Goal: Transaction & Acquisition: Purchase product/service

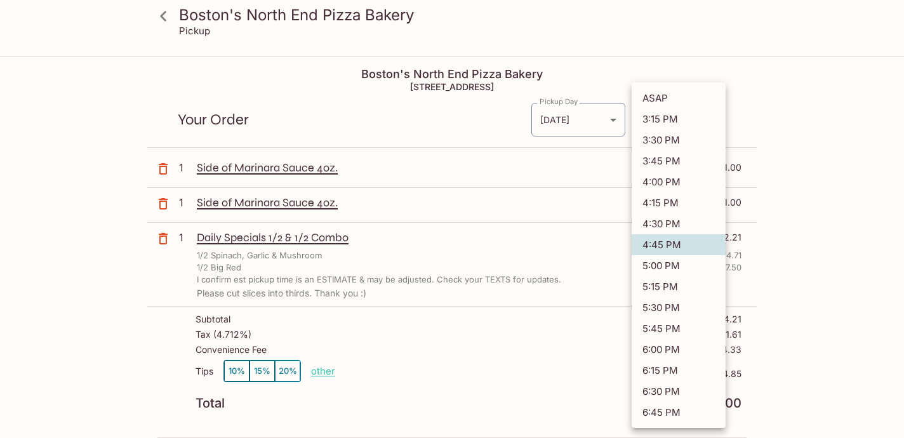
click at [685, 117] on body "Boston's North End Pizza Bakery Pickup Boston's North End Pizza Bakery [STREET_…" at bounding box center [452, 276] width 904 height 438
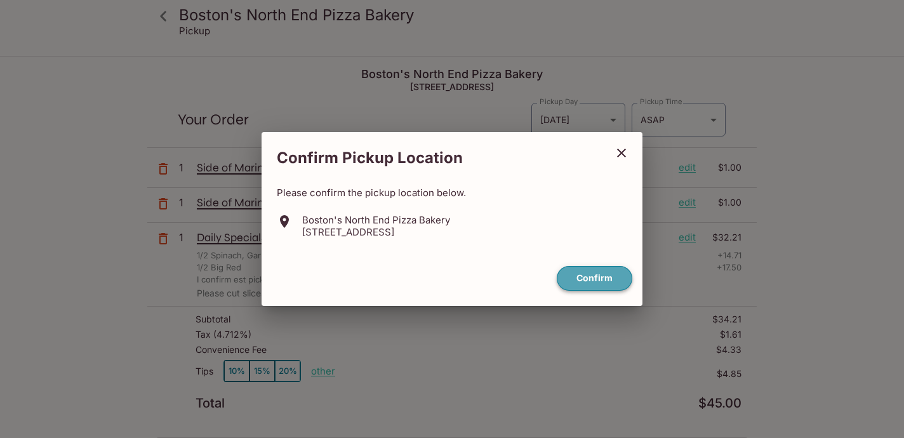
click at [599, 272] on button "Confirm" at bounding box center [595, 278] width 76 height 25
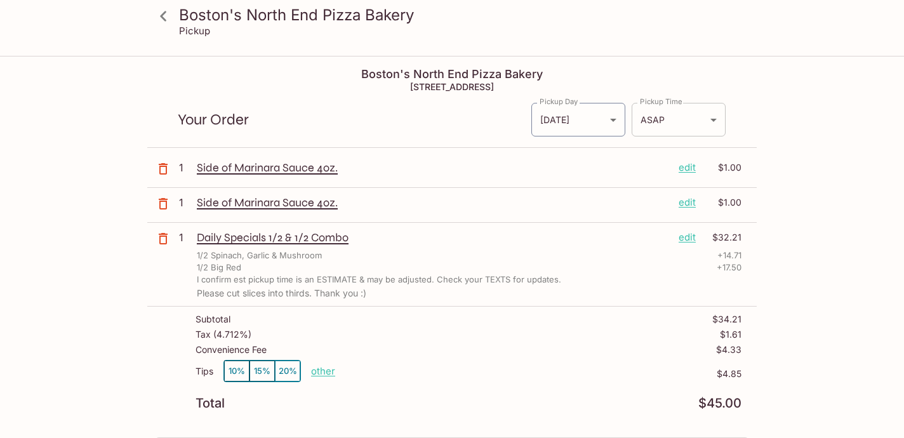
click at [708, 125] on body "Boston's North End Pizza Bakery Pickup Boston's North End Pizza Bakery [STREET_…" at bounding box center [452, 276] width 904 height 438
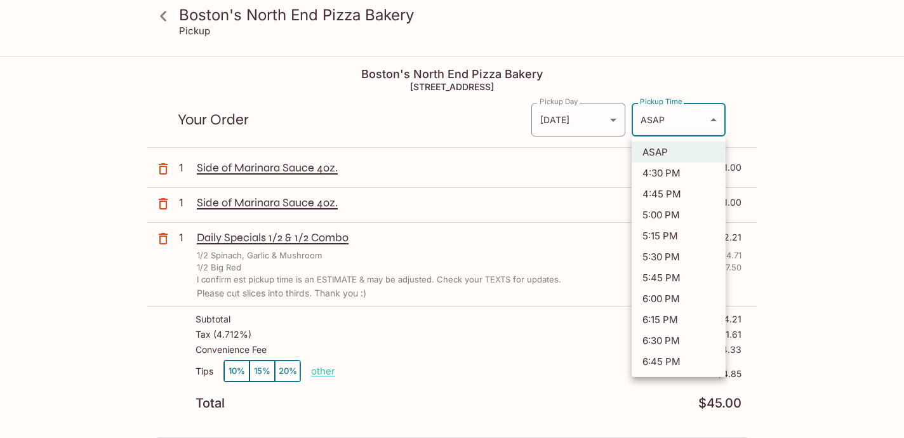
click at [708, 125] on div at bounding box center [452, 219] width 904 height 438
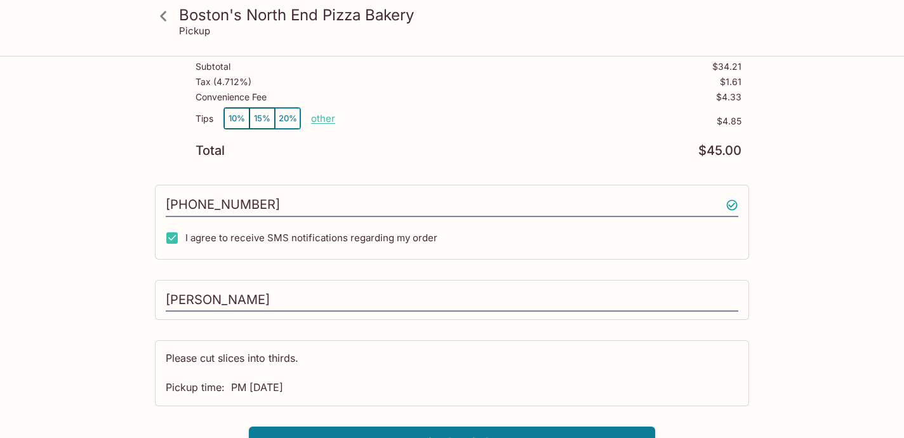
scroll to position [273, 0]
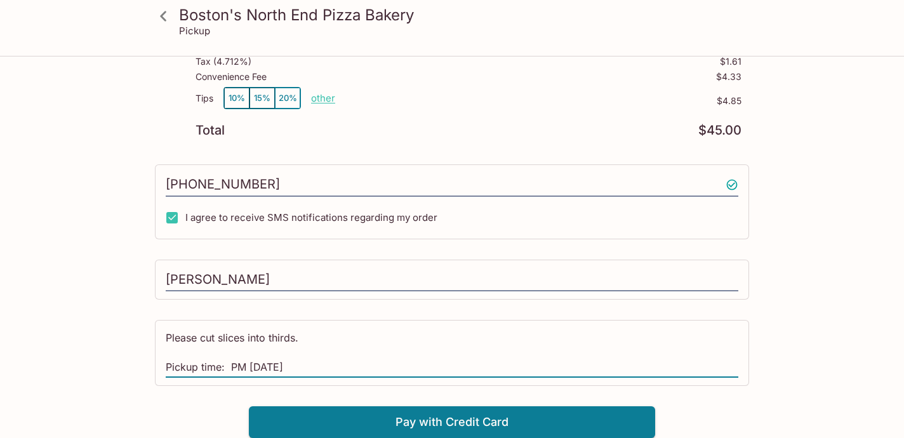
click at [239, 367] on textarea "Please cut slices into thirds. Pickup time: PM [DATE]" at bounding box center [452, 353] width 573 height 44
type textarea "Please cut slices into thirds. Pickup time: ASAP [DATE]"
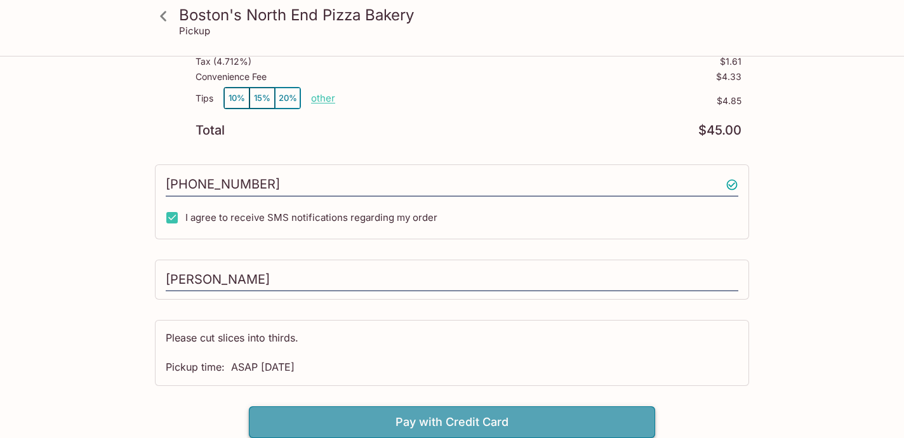
click at [420, 416] on button "Pay with Credit Card" at bounding box center [452, 422] width 406 height 32
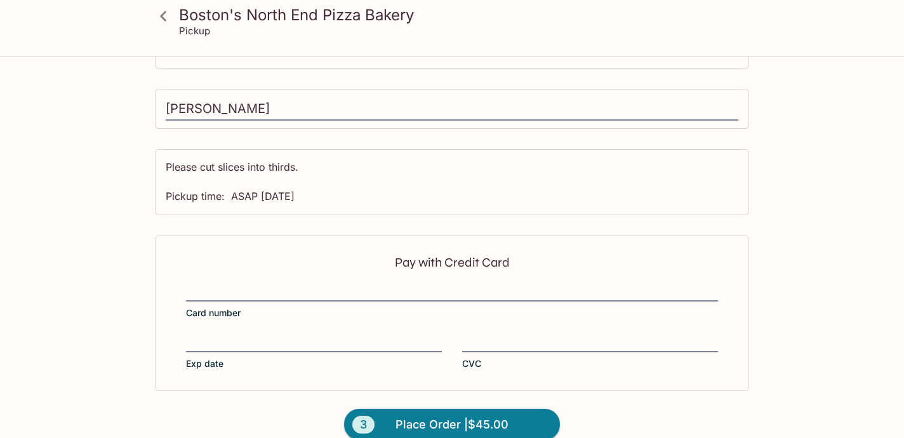
scroll to position [464, 0]
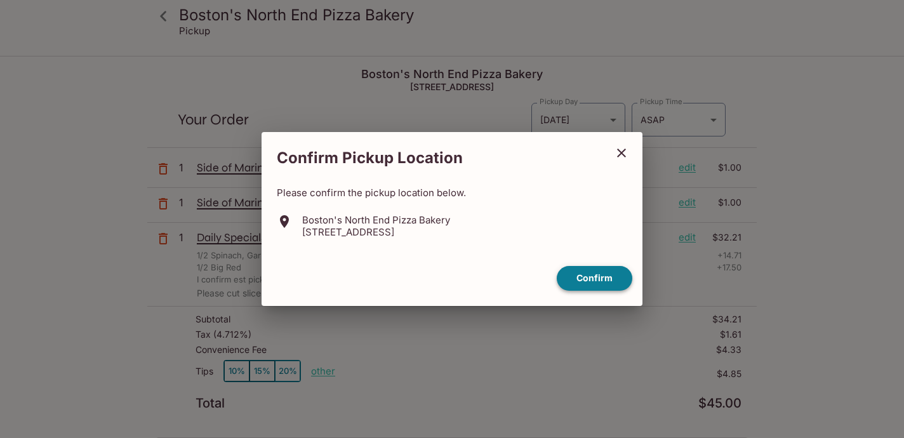
click at [614, 285] on button "Confirm" at bounding box center [595, 278] width 76 height 25
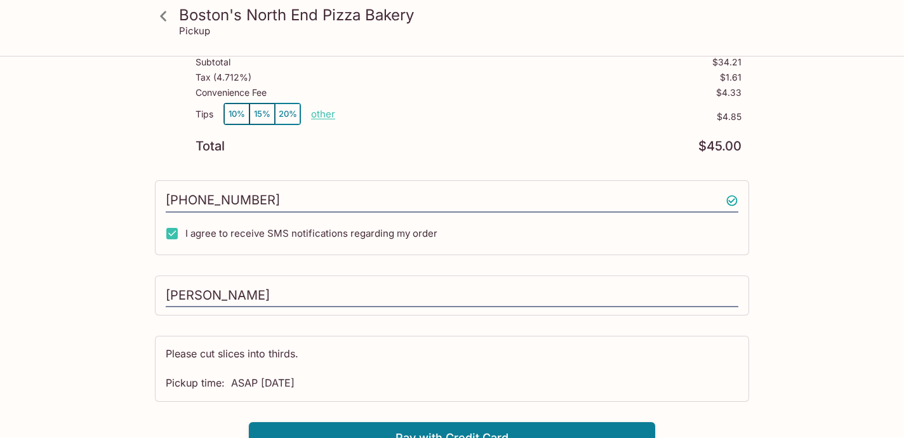
scroll to position [273, 0]
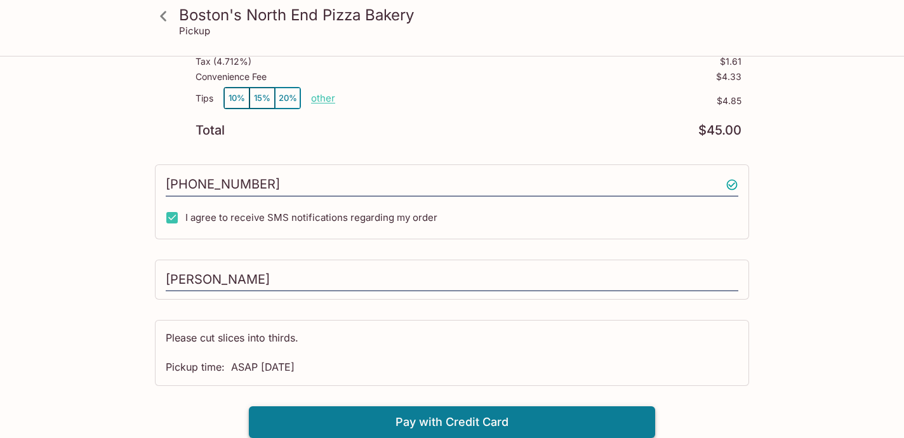
click at [411, 419] on button "Pay with Credit Card" at bounding box center [452, 422] width 406 height 32
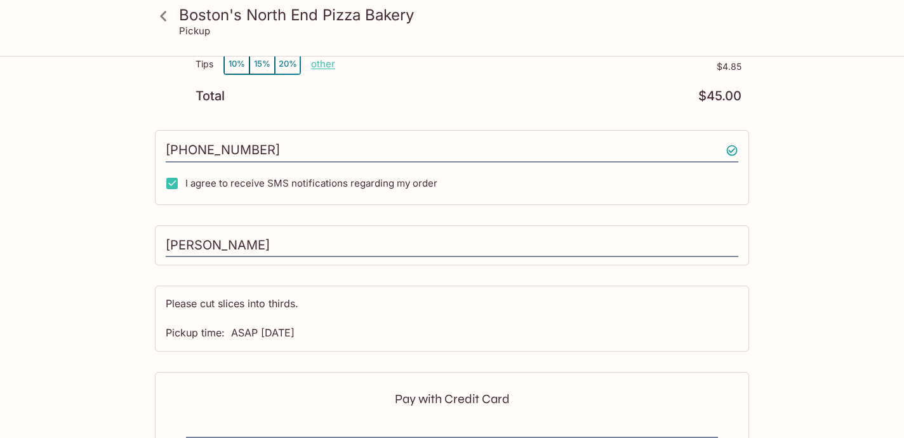
scroll to position [0, 0]
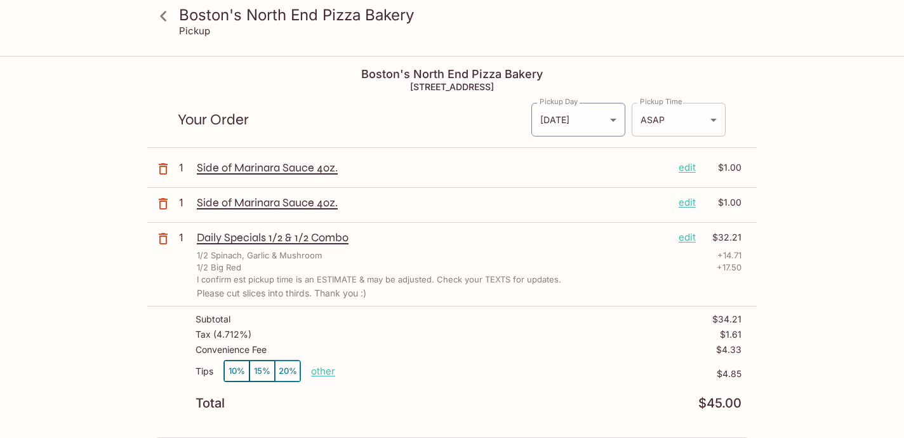
click at [698, 119] on body "Boston's North End Pizza Bakery Pickup Boston's North End Pizza Bakery 98-302 K…" at bounding box center [452, 276] width 904 height 438
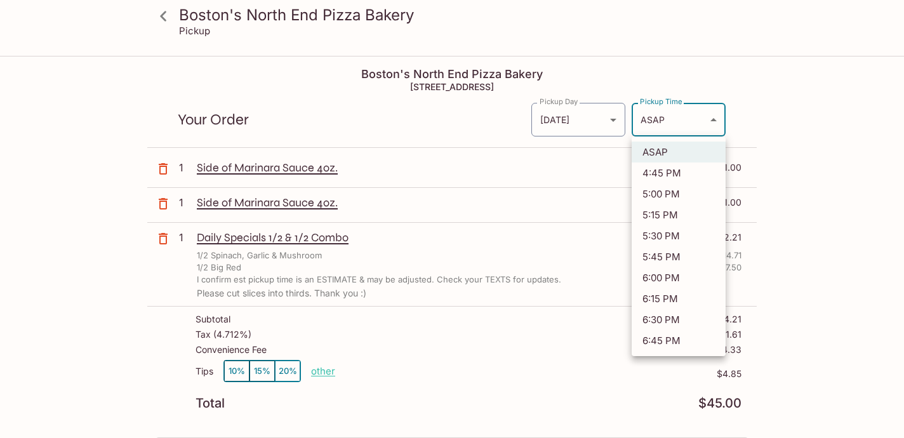
click at [698, 119] on div at bounding box center [452, 219] width 904 height 438
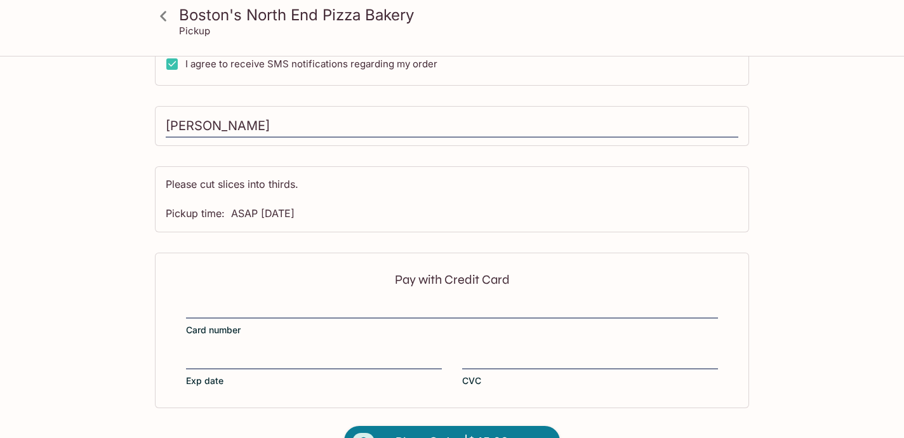
scroll to position [464, 0]
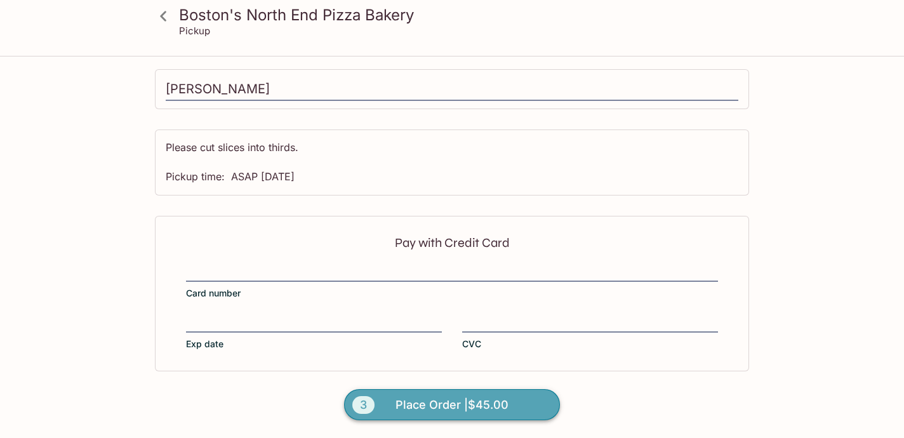
click at [492, 398] on span "Place Order | $45.00" at bounding box center [452, 405] width 113 height 20
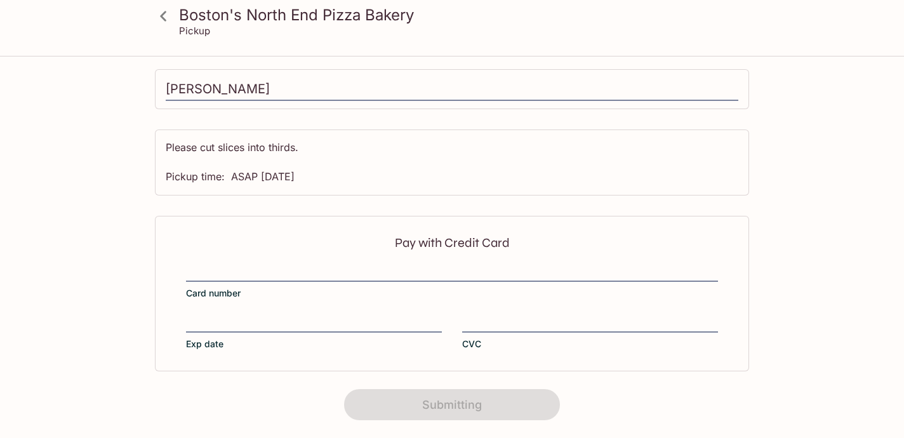
scroll to position [0, 0]
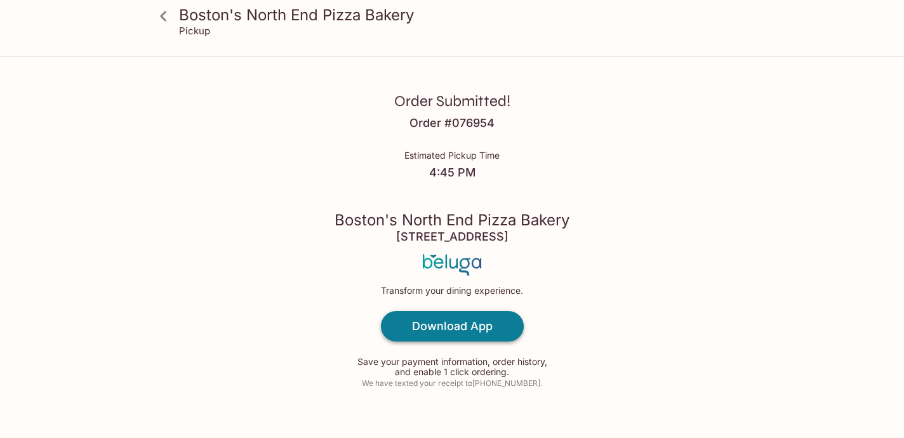
click at [499, 319] on link "Download App" at bounding box center [452, 326] width 143 height 30
click at [490, 388] on p "We have texted your receipt to +18082062690 ." at bounding box center [452, 383] width 180 height 12
